Goal: Task Accomplishment & Management: Use online tool/utility

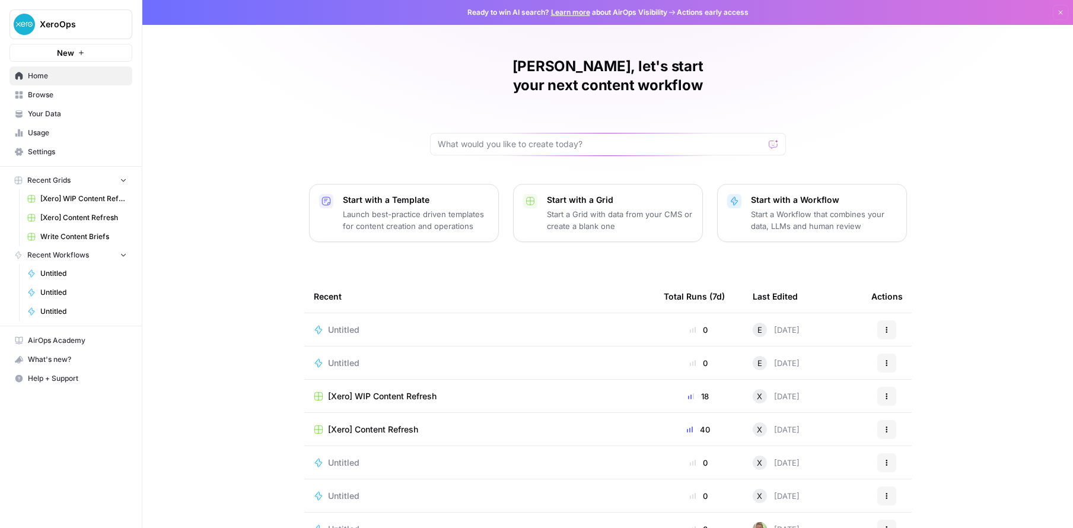
scroll to position [17, 0]
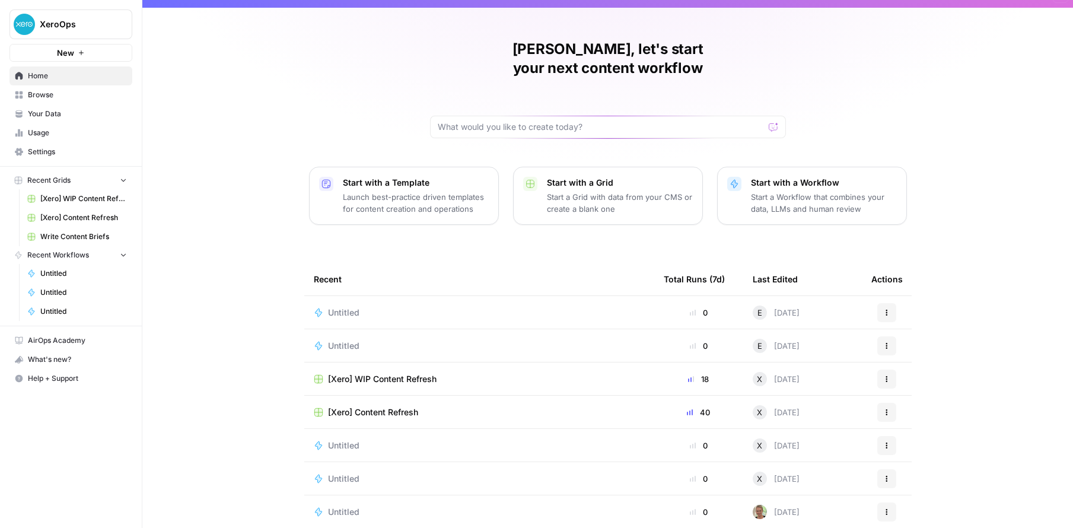
click at [52, 181] on span "Recent Grids" at bounding box center [48, 180] width 43 height 11
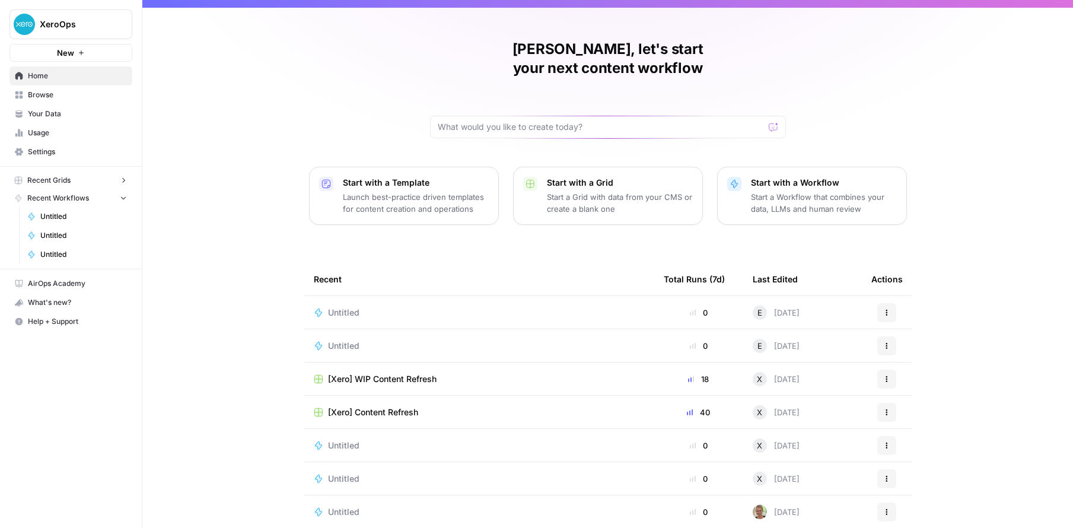
click at [52, 181] on span "Recent Grids" at bounding box center [48, 180] width 43 height 11
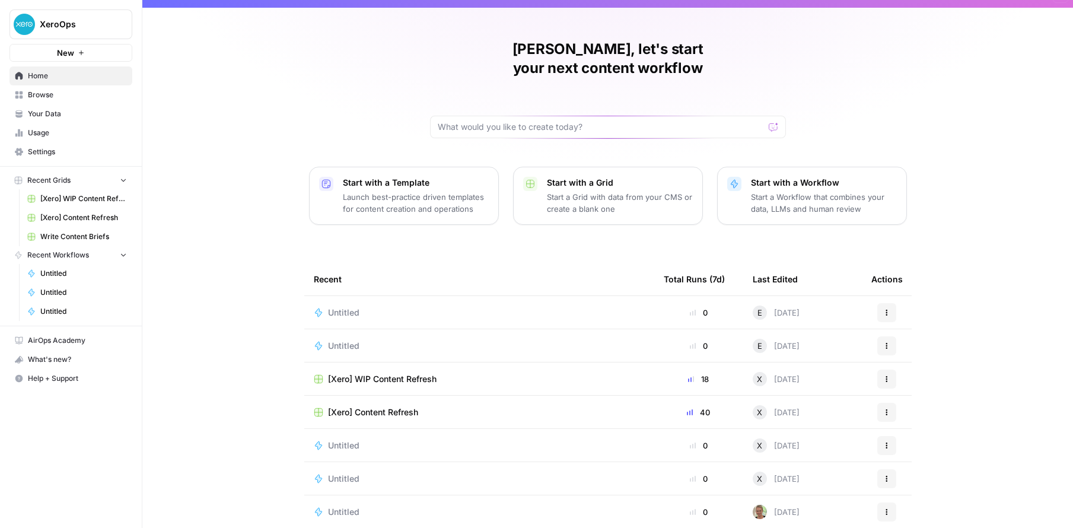
click at [52, 194] on span "[Xero] WIP Content Refresh" at bounding box center [83, 198] width 87 height 11
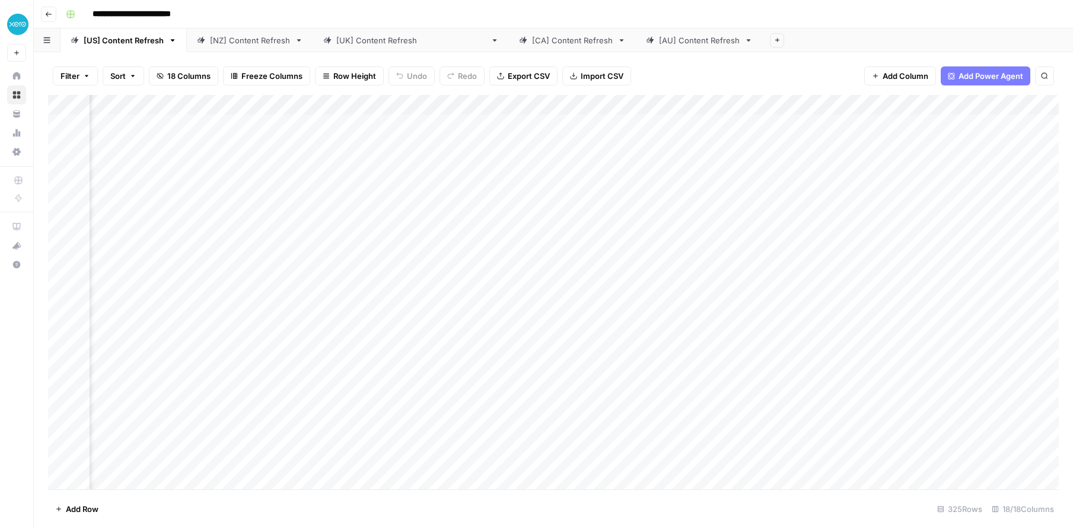
scroll to position [0, 981]
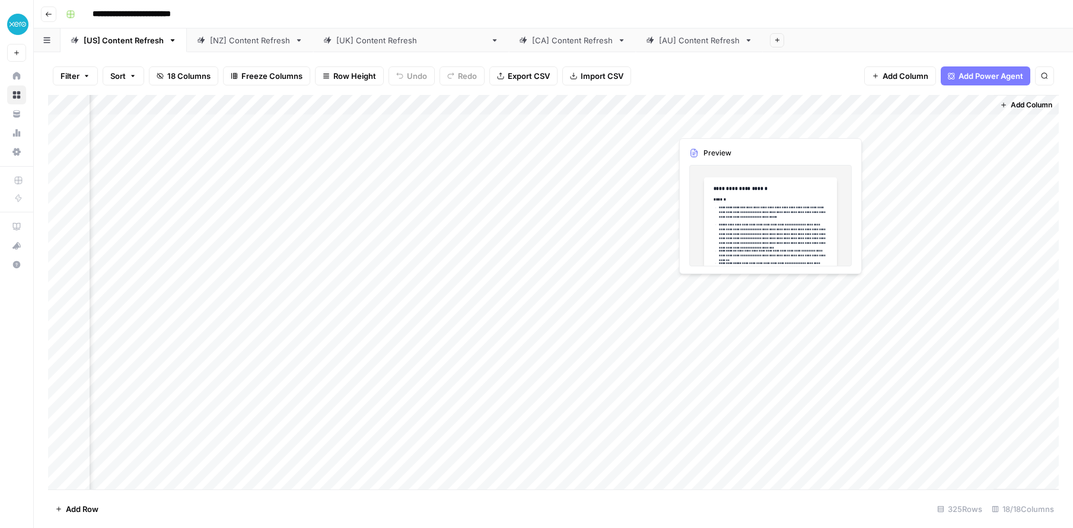
click at [708, 119] on div "Add Column" at bounding box center [553, 292] width 1011 height 394
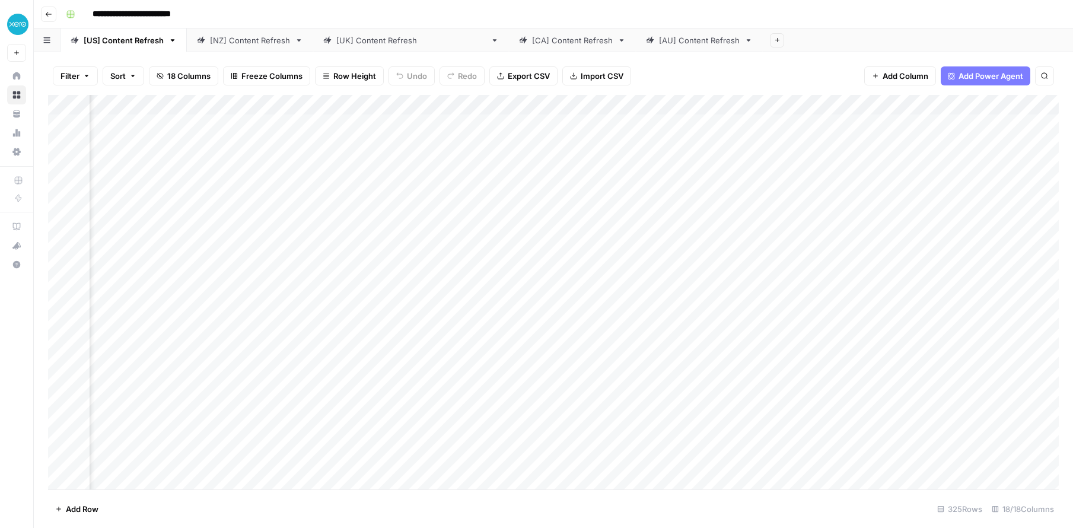
scroll to position [0, 0]
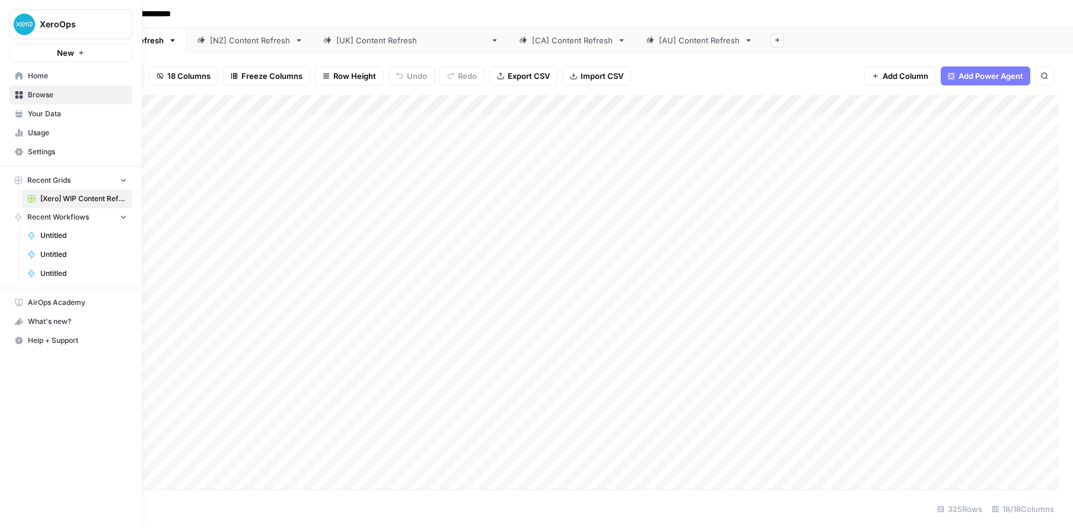
click at [126, 181] on icon "button" at bounding box center [123, 180] width 8 height 8
click at [61, 93] on span "Browse" at bounding box center [77, 95] width 99 height 11
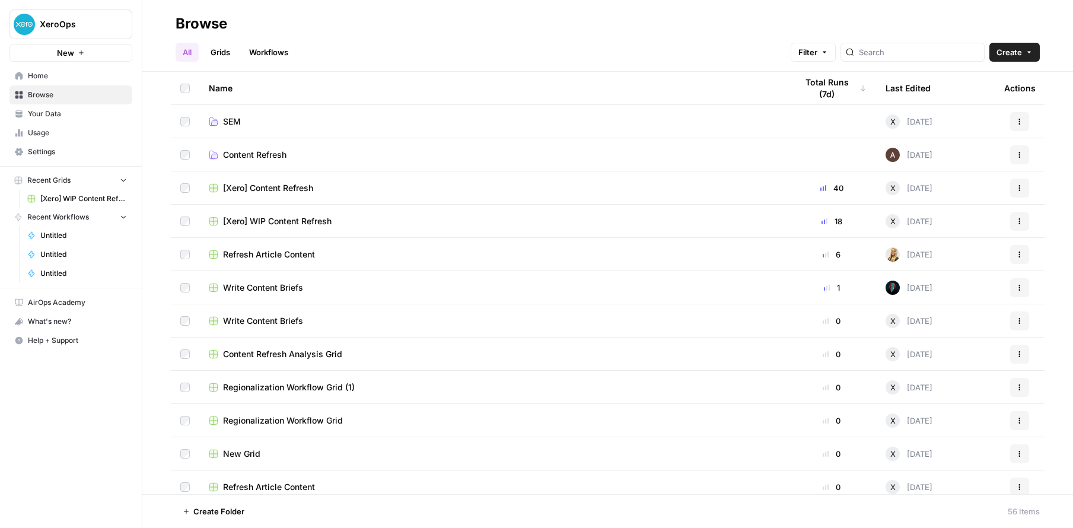
click at [219, 55] on link "Grids" at bounding box center [220, 52] width 34 height 19
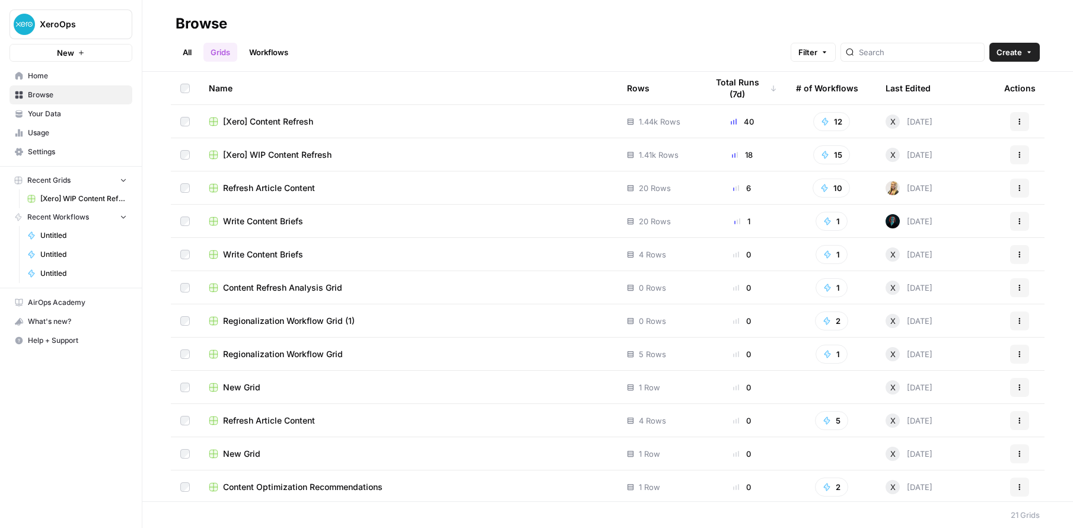
click at [287, 125] on span "[Xero] Content Refresh" at bounding box center [268, 122] width 90 height 12
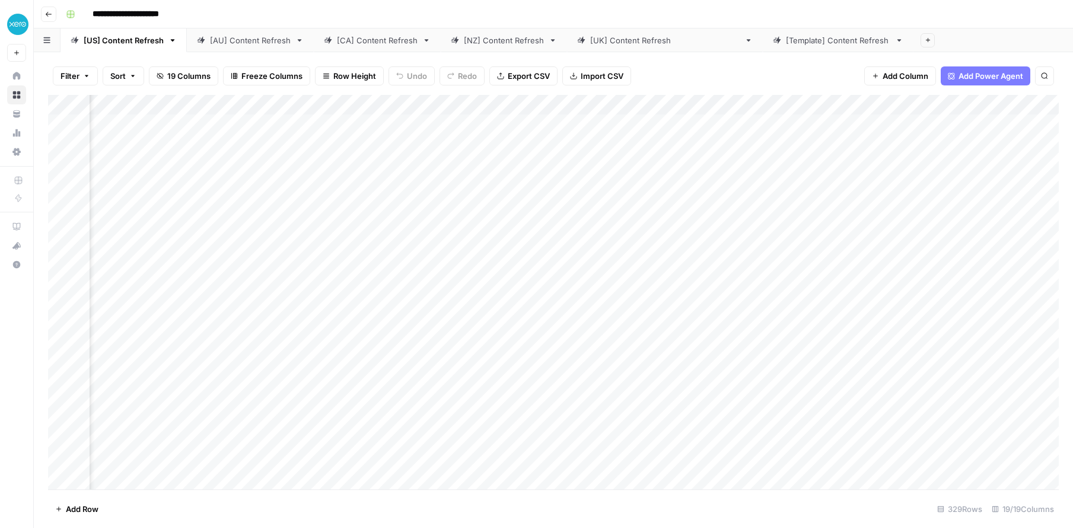
scroll to position [0, 1175]
click at [609, 128] on div "Add Column" at bounding box center [553, 292] width 1011 height 394
